Goal: Task Accomplishment & Management: Use online tool/utility

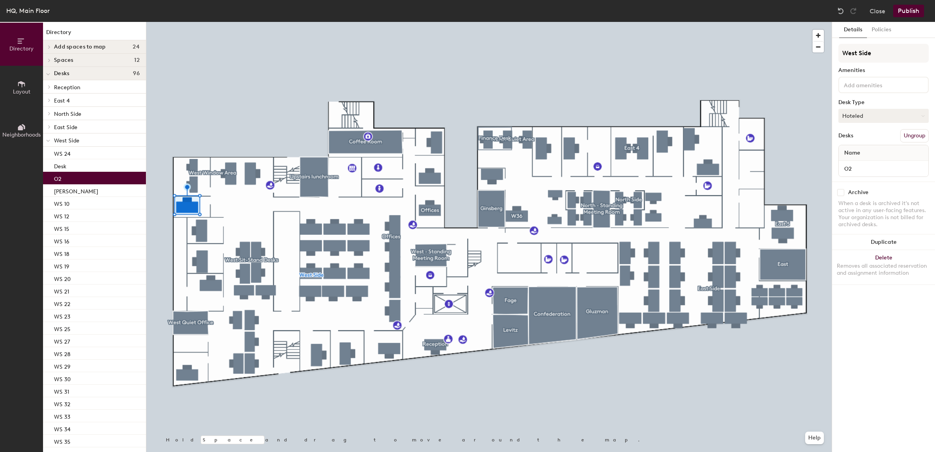
click at [888, 113] on button "Hoteled" at bounding box center [883, 116] width 90 height 14
click at [863, 135] on div "Assigned" at bounding box center [878, 140] width 78 height 12
click at [910, 13] on button "Publish" at bounding box center [908, 11] width 31 height 13
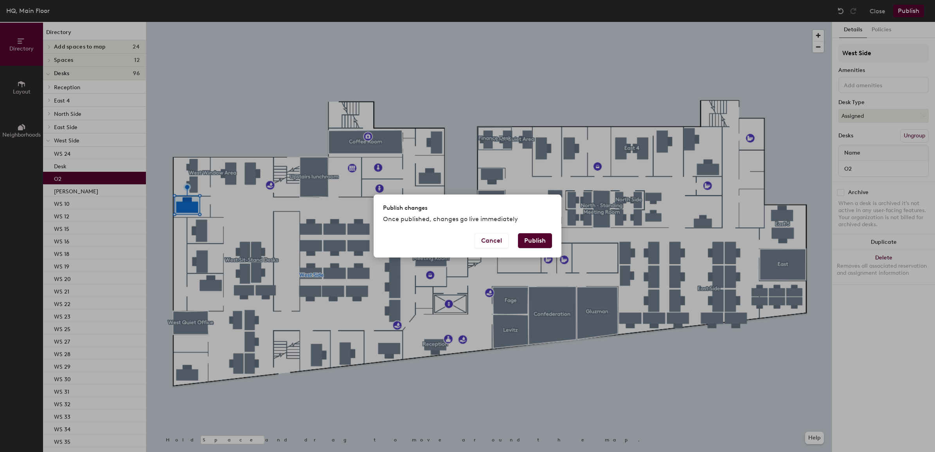
click at [535, 243] on button "Publish" at bounding box center [535, 240] width 34 height 15
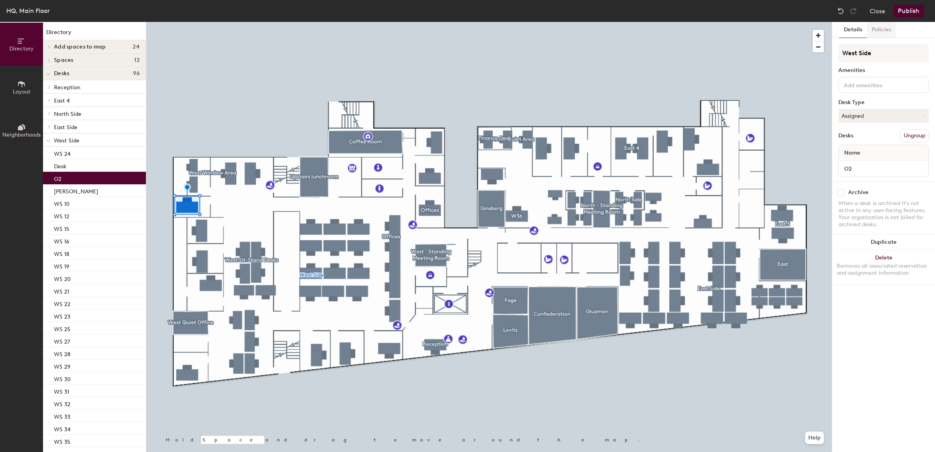
click at [884, 32] on button "Policies" at bounding box center [881, 30] width 29 height 16
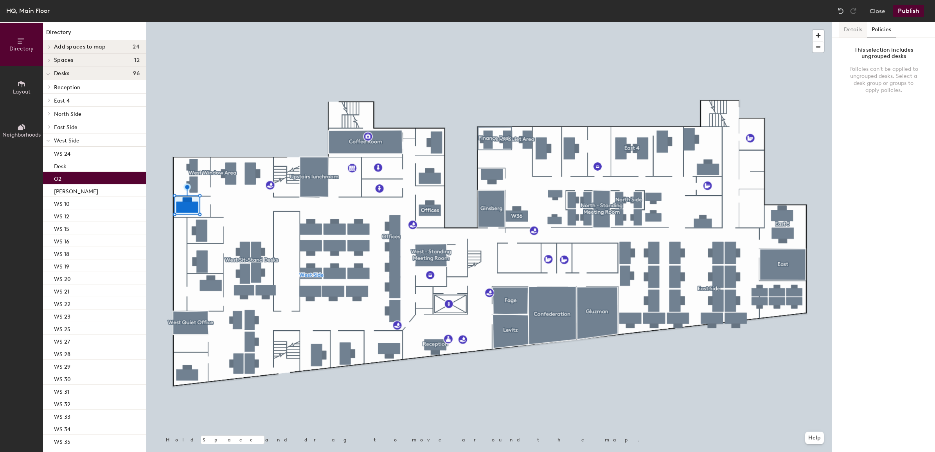
click at [859, 30] on button "Details" at bounding box center [853, 30] width 28 height 16
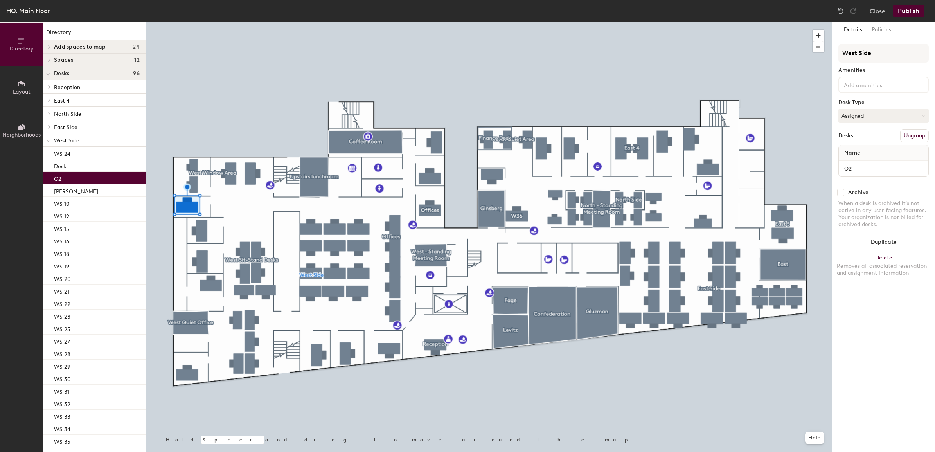
click at [865, 150] on div "Name" at bounding box center [884, 153] width 90 height 16
click at [864, 150] on div "Name" at bounding box center [884, 153] width 90 height 16
drag, startPoint x: 864, startPoint y: 150, endPoint x: 857, endPoint y: 170, distance: 21.4
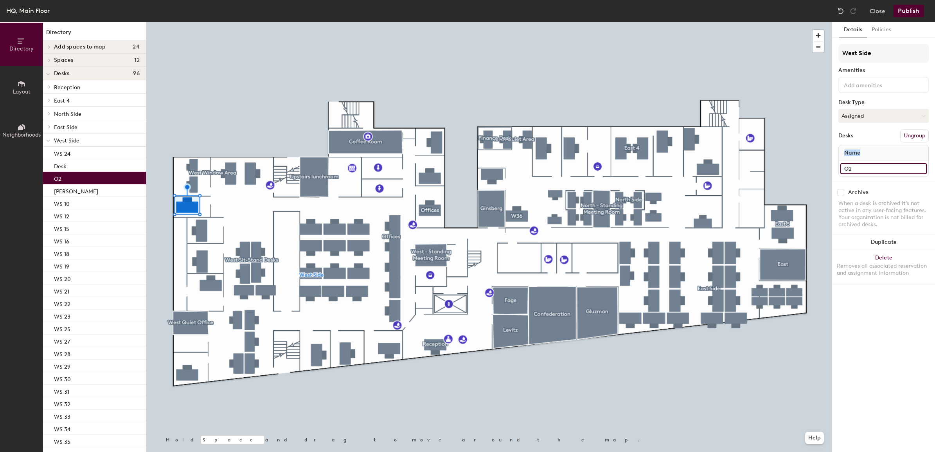
click at [857, 170] on input "O2" at bounding box center [883, 168] width 86 height 11
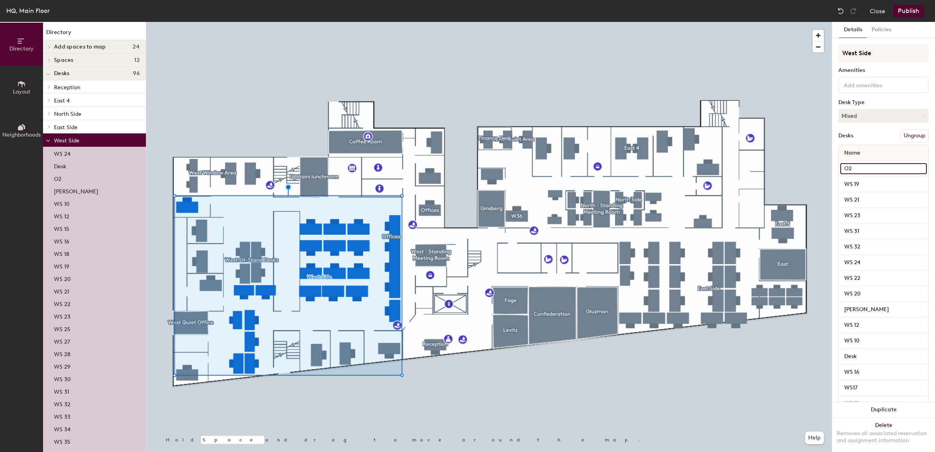
click at [861, 167] on input "O2" at bounding box center [883, 168] width 86 height 11
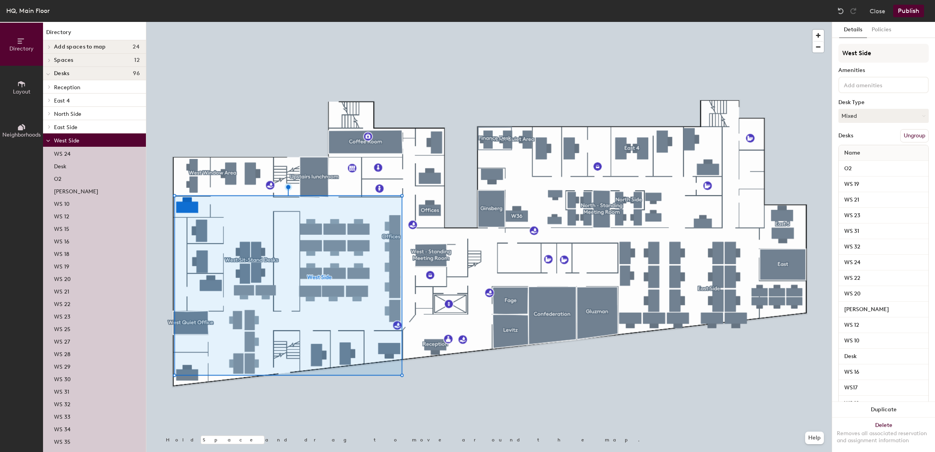
click at [546, 22] on div at bounding box center [488, 22] width 685 height 0
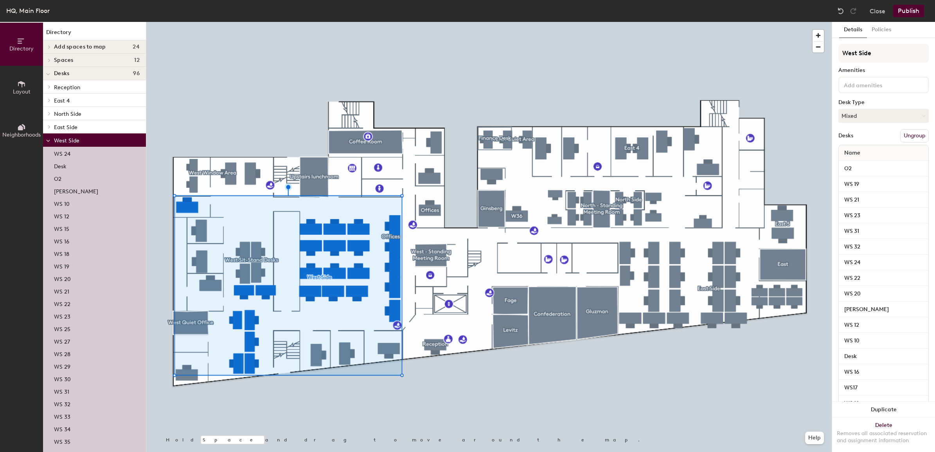
click at [910, 133] on button "Ungroup" at bounding box center [914, 135] width 29 height 13
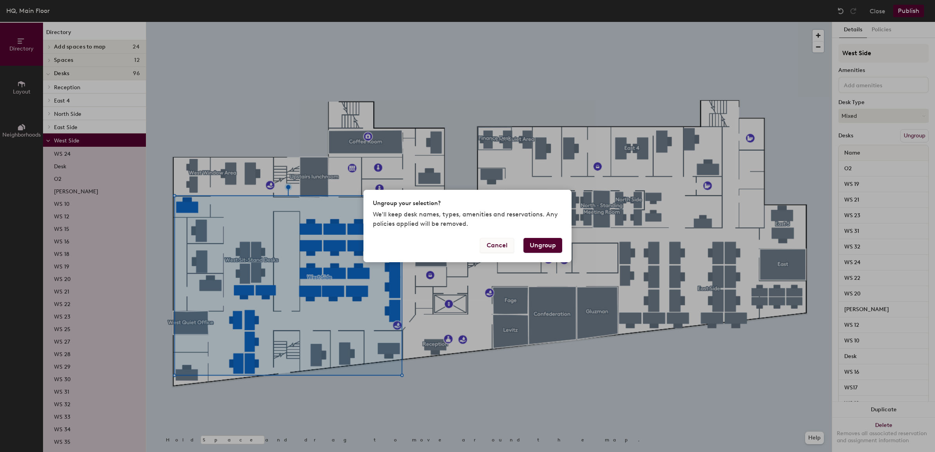
click at [499, 248] on button "Cancel" at bounding box center [497, 245] width 34 height 15
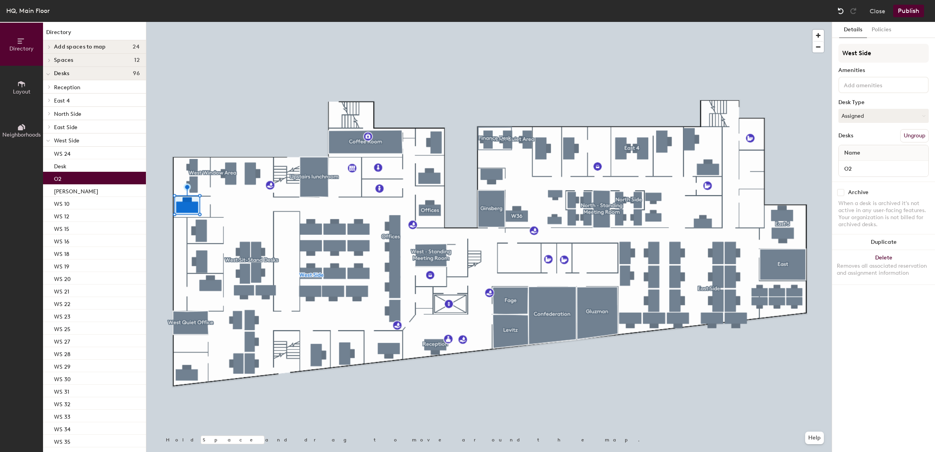
click at [840, 10] on img at bounding box center [841, 11] width 8 height 8
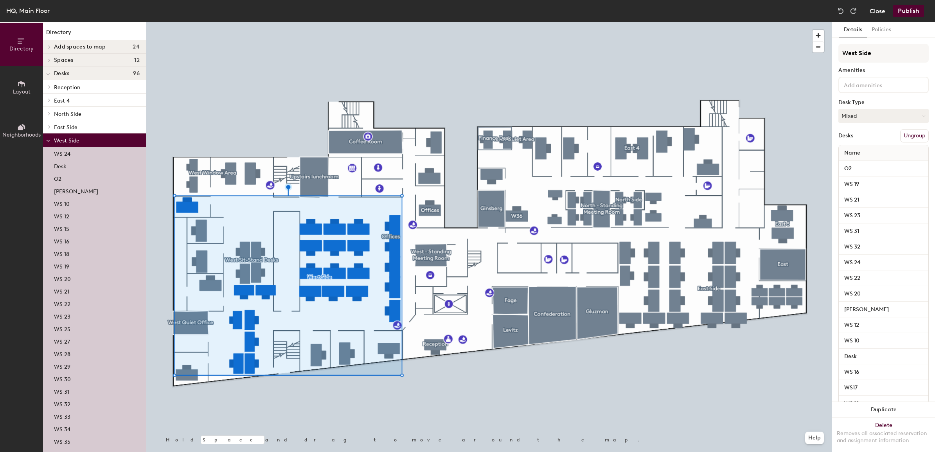
click at [878, 12] on button "Close" at bounding box center [878, 11] width 16 height 13
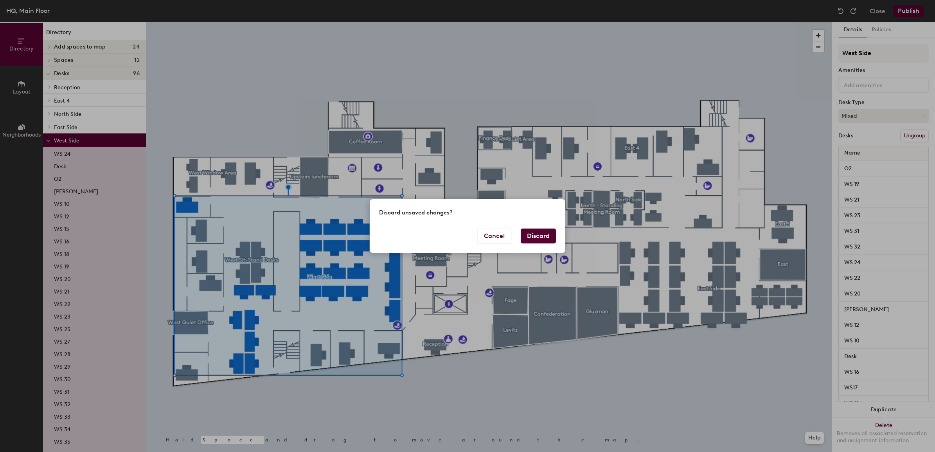
click at [542, 239] on button "Discard" at bounding box center [538, 235] width 35 height 15
